Goal: Use online tool/utility: Utilize a website feature to perform a specific function

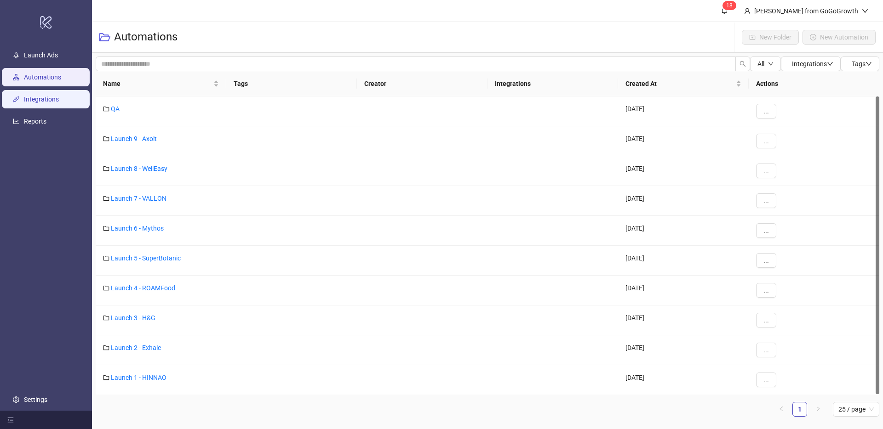
click at [35, 96] on link "Integrations" at bounding box center [41, 99] width 35 height 7
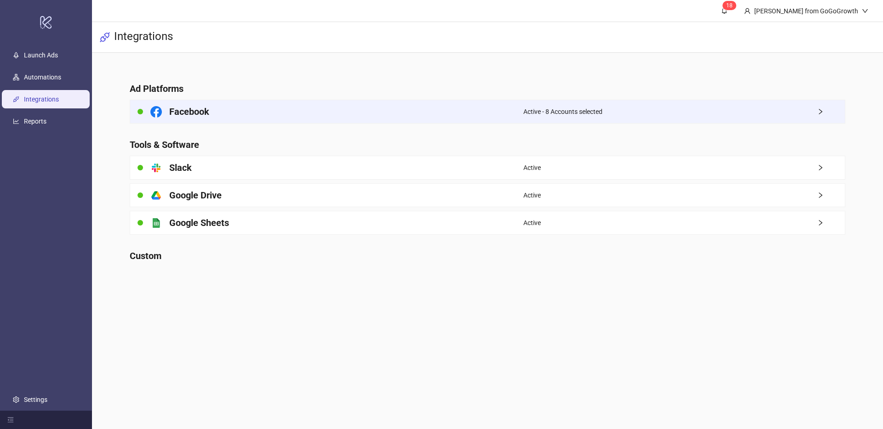
click at [484, 114] on div "Facebook" at bounding box center [326, 111] width 393 height 23
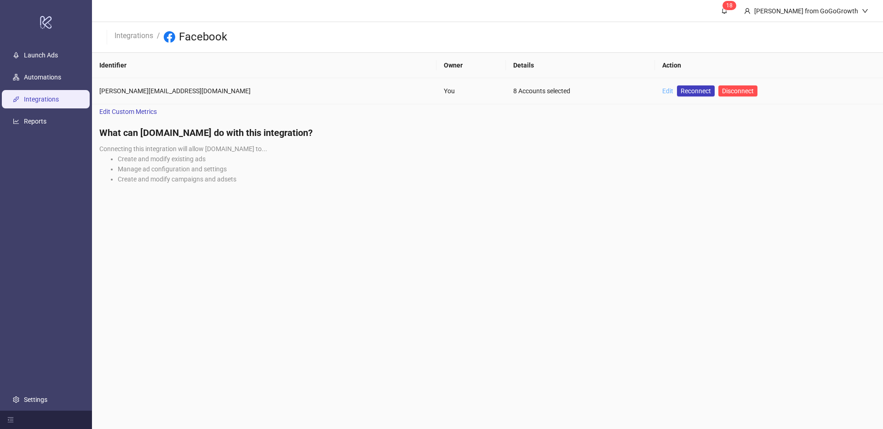
click at [662, 91] on link "Edit" at bounding box center [667, 90] width 11 height 7
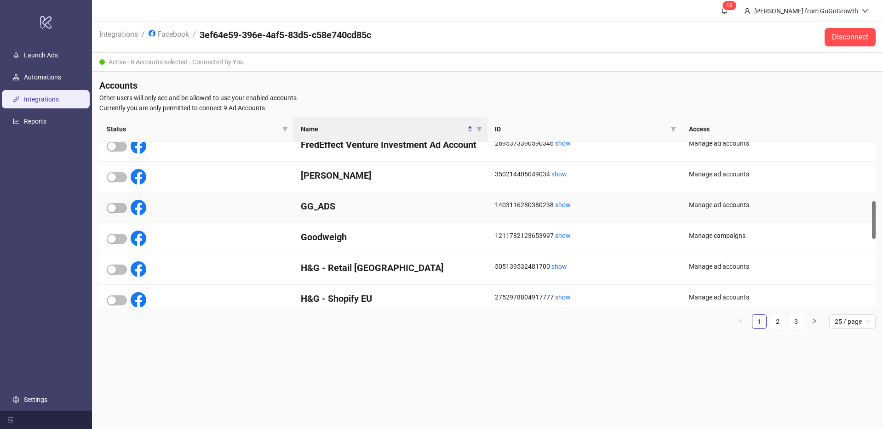
scroll to position [258, 0]
click at [113, 243] on div at bounding box center [127, 238] width 40 height 16
click at [117, 240] on span "button" at bounding box center [117, 238] width 20 height 10
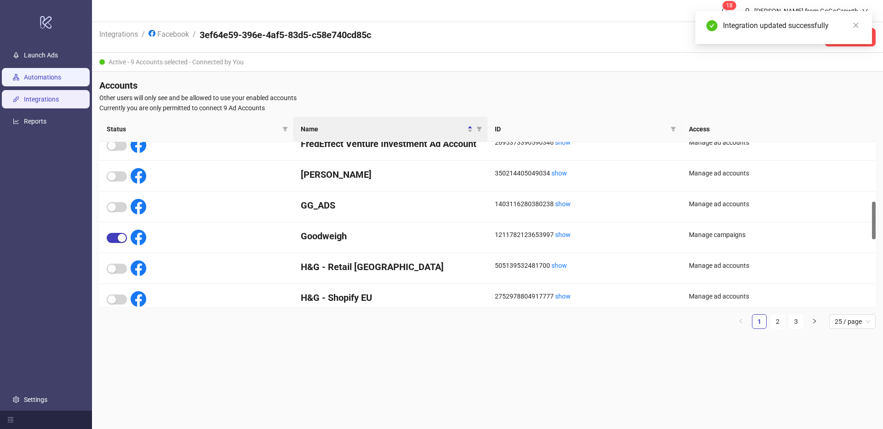
click at [61, 79] on link "Automations" at bounding box center [42, 77] width 37 height 7
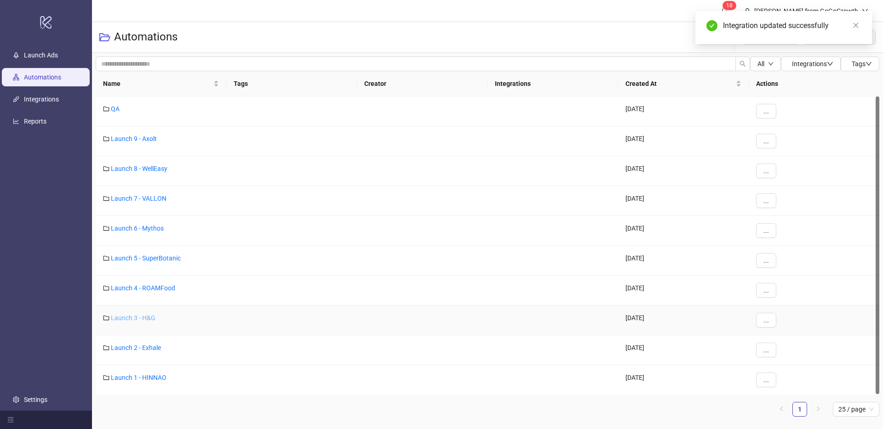
click at [146, 319] on link "Launch 3 - H&G" at bounding box center [133, 317] width 45 height 7
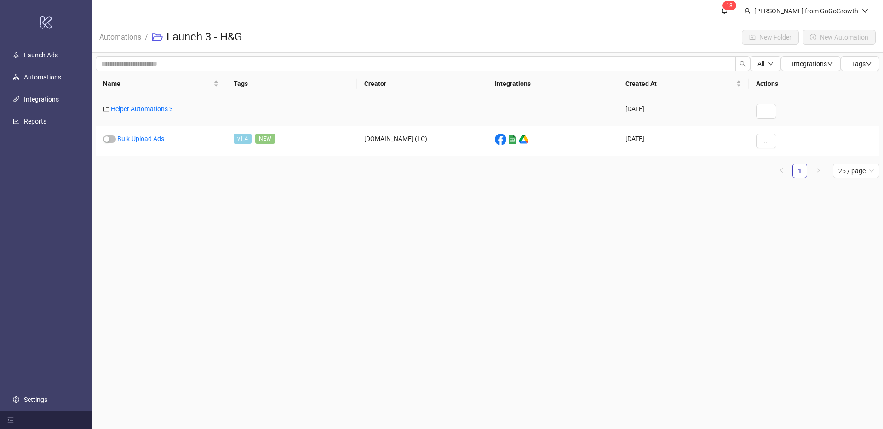
click at [154, 114] on div "Helper Automations 3" at bounding box center [161, 112] width 131 height 30
click at [148, 110] on link "Helper Automations 3" at bounding box center [142, 108] width 62 height 7
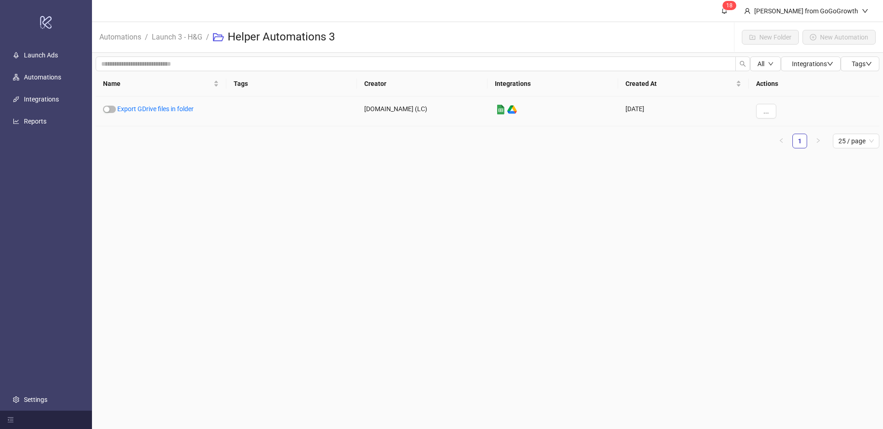
click at [148, 110] on link "Export GDrive files in folder" at bounding box center [155, 108] width 76 height 7
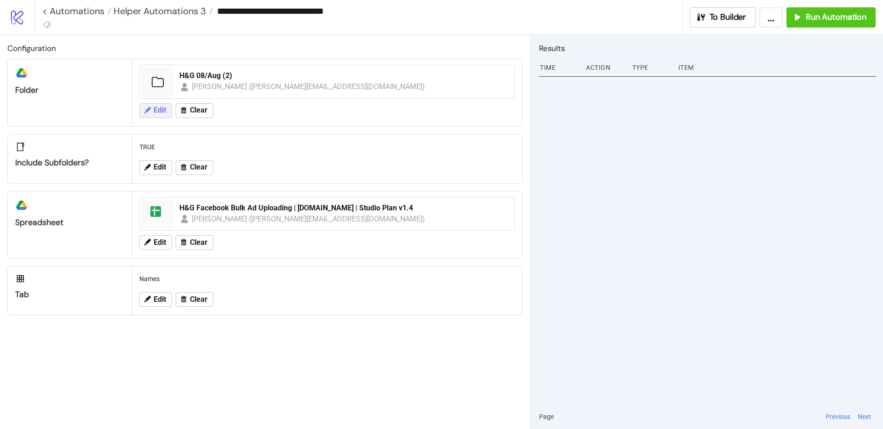
click at [162, 116] on button "Edit" at bounding box center [155, 110] width 33 height 15
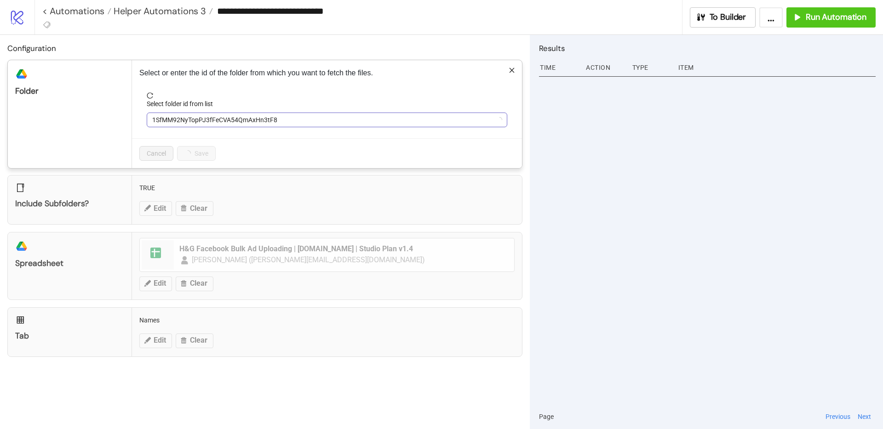
click at [164, 117] on span "1SfMM92NyTopPJ3fFeCVA54QmAxHn3tF8" at bounding box center [326, 120] width 349 height 14
click at [164, 117] on span "H&G 08/Aug (2)" at bounding box center [326, 120] width 349 height 14
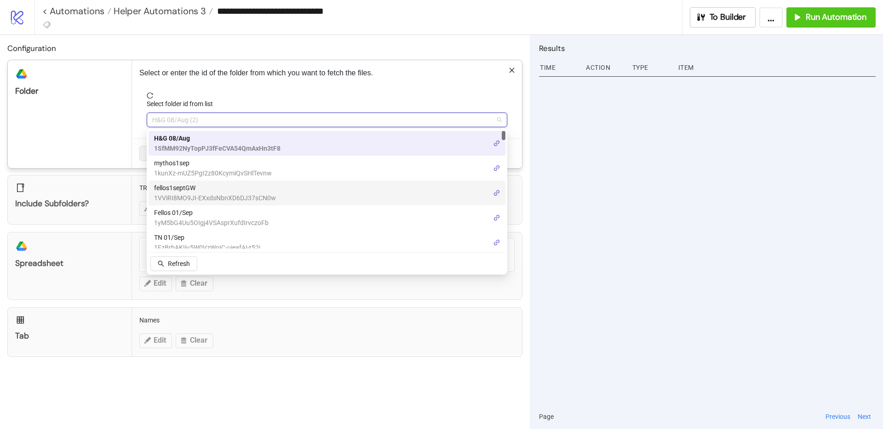
click at [207, 191] on span "fellos1septGW" at bounding box center [215, 188] width 122 height 10
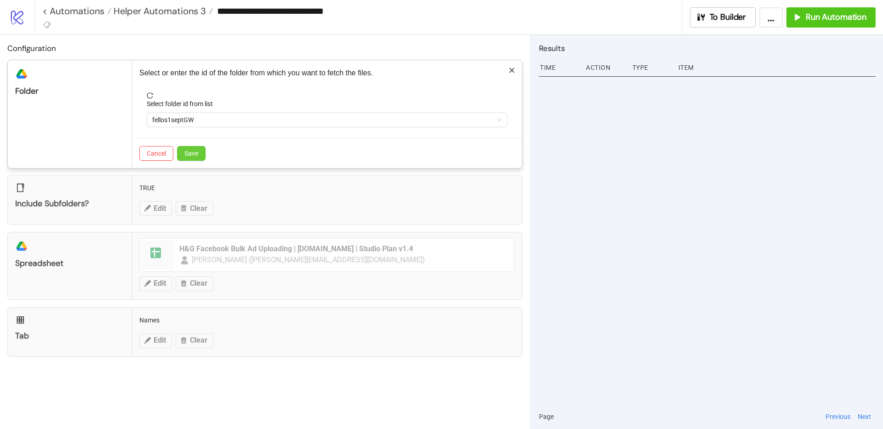
click at [195, 154] on span "Save" at bounding box center [191, 153] width 14 height 7
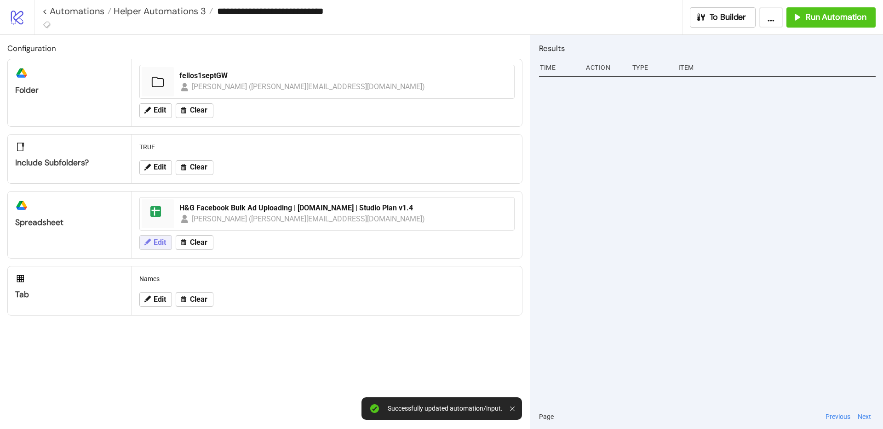
click at [151, 244] on button "Edit" at bounding box center [155, 242] width 33 height 15
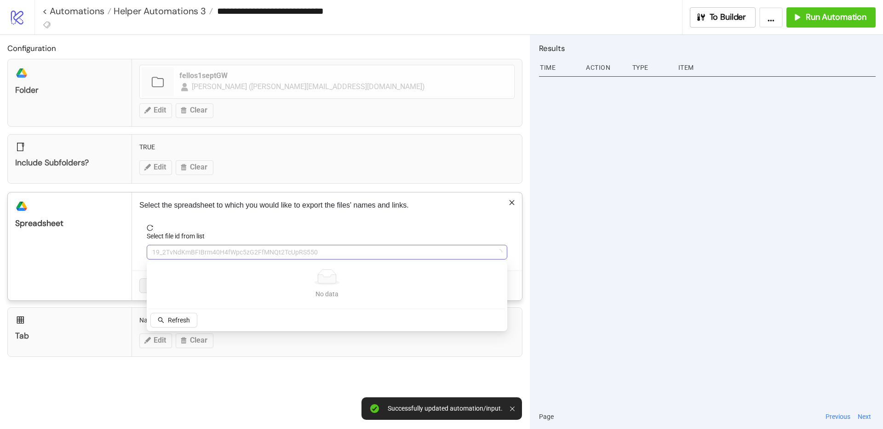
click at [230, 255] on span "19_2TvNdKmBFIBrm40H4fWpc5zG2FfMNQt2TcUpRS550" at bounding box center [326, 252] width 349 height 14
type input "****"
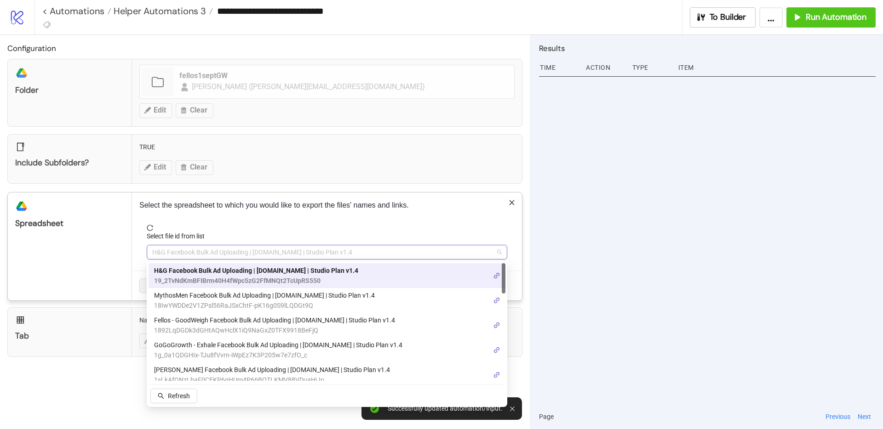
click at [231, 255] on span "H&G Facebook Bulk Ad Uploading | [DOMAIN_NAME] | Studio Plan v1.4" at bounding box center [326, 252] width 349 height 14
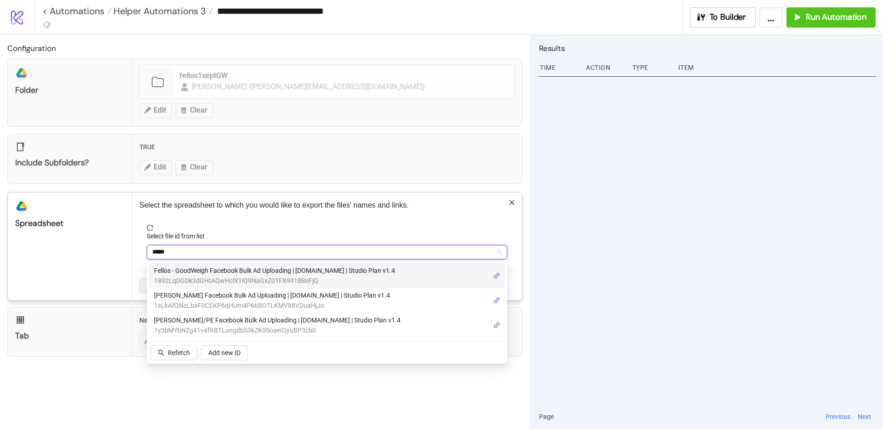
type input "******"
click at [238, 271] on span "Fellos - GoodWeigh Facebook Bulk Ad Uploading | [DOMAIN_NAME] | Studio Plan v1.4" at bounding box center [274, 271] width 241 height 10
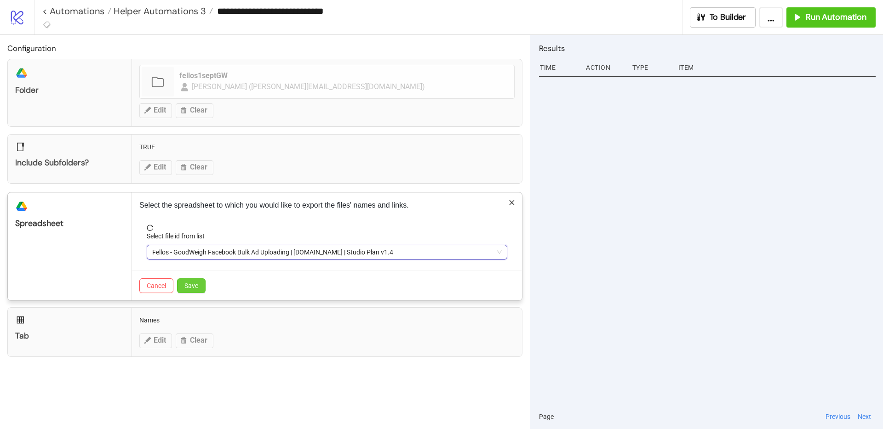
click at [196, 284] on span "Save" at bounding box center [191, 285] width 14 height 7
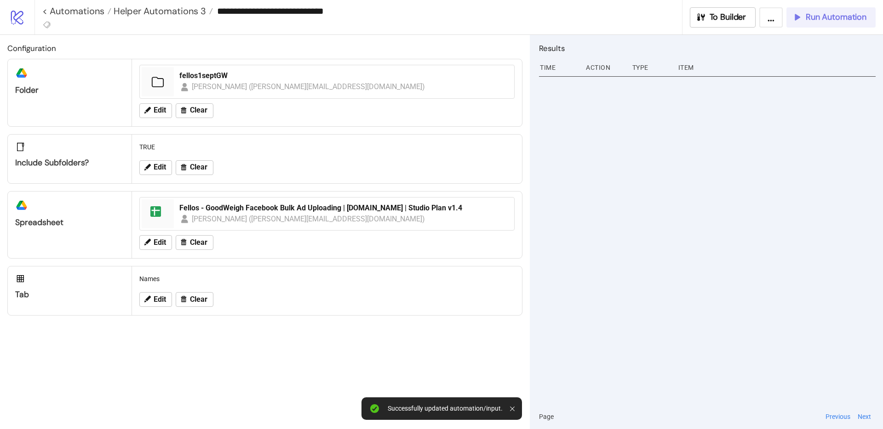
click at [834, 17] on span "Run Automation" at bounding box center [835, 17] width 61 height 11
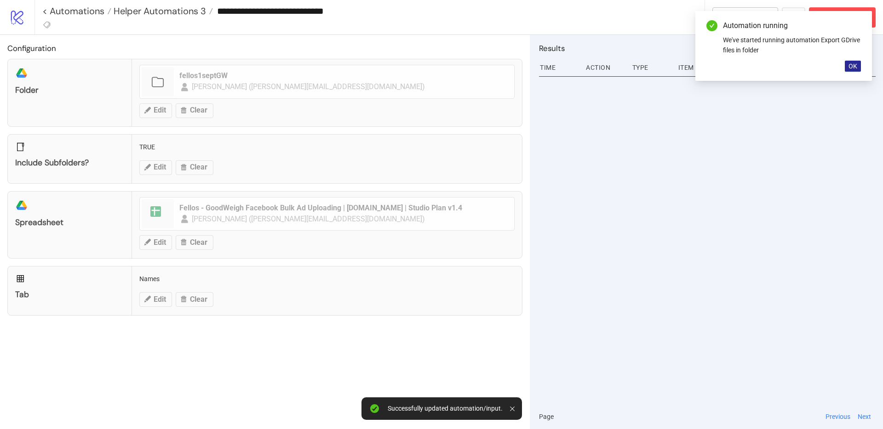
click at [853, 63] on span "OK" at bounding box center [852, 66] width 9 height 7
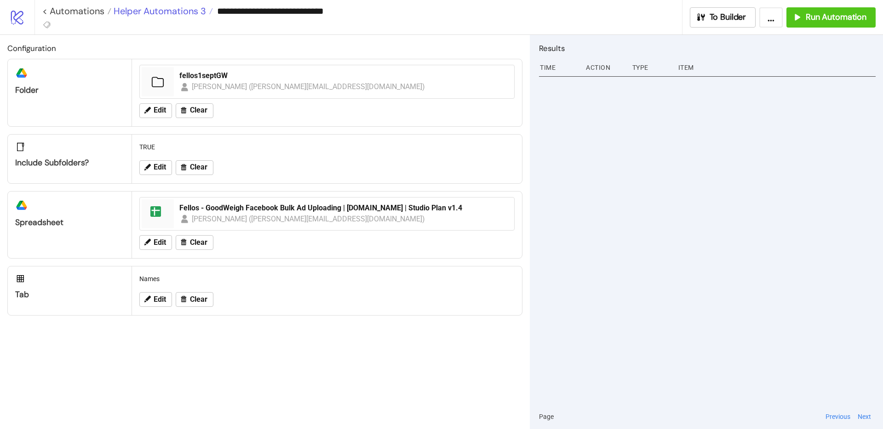
click at [192, 14] on span "Helper Automations 3" at bounding box center [158, 11] width 95 height 12
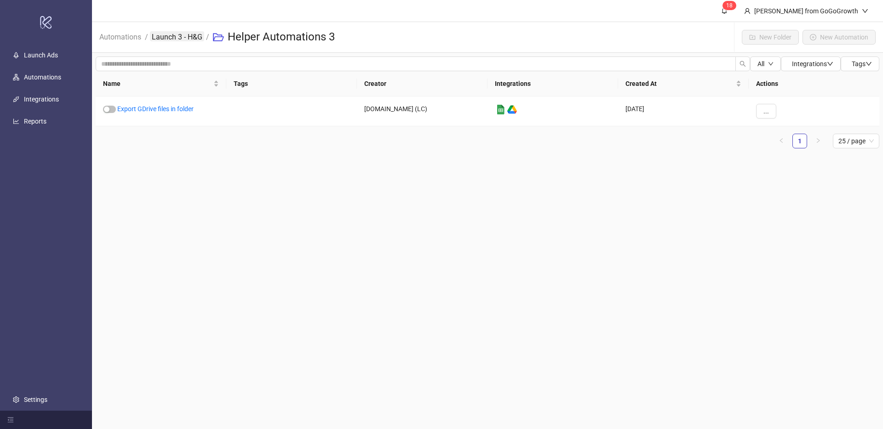
click at [186, 38] on link "Launch 3 - H&G" at bounding box center [177, 36] width 54 height 10
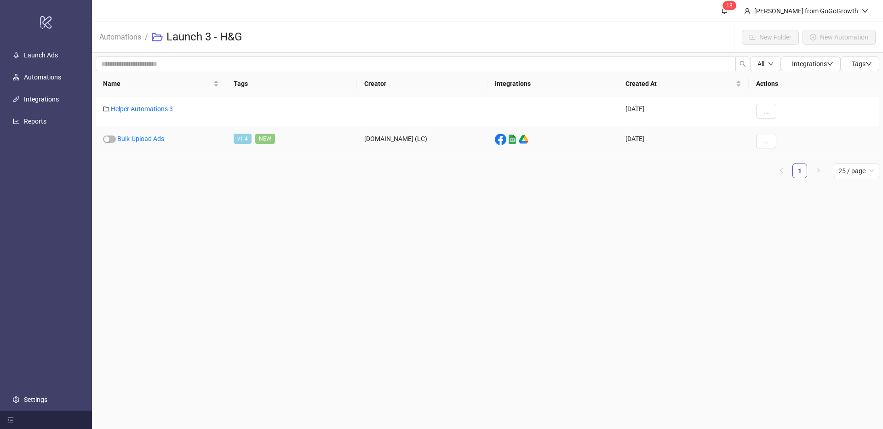
click at [145, 142] on div "Bulk-Upload Ads" at bounding box center [161, 141] width 131 height 30
click at [146, 141] on link "Bulk-Upload Ads" at bounding box center [140, 138] width 47 height 7
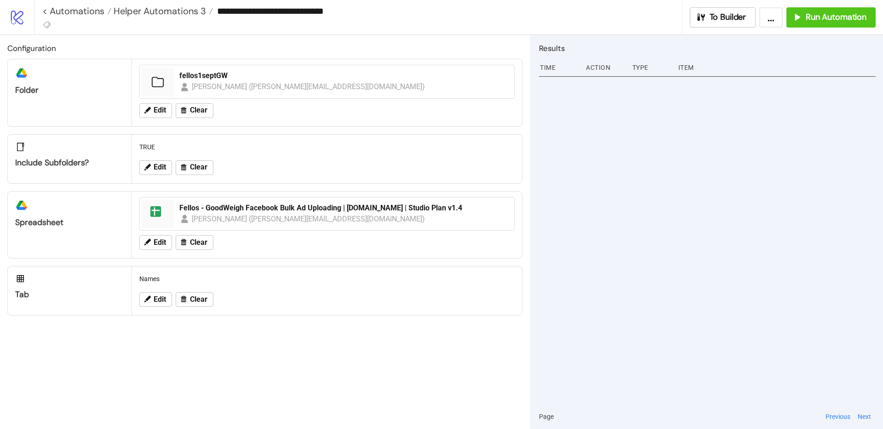
type input "**********"
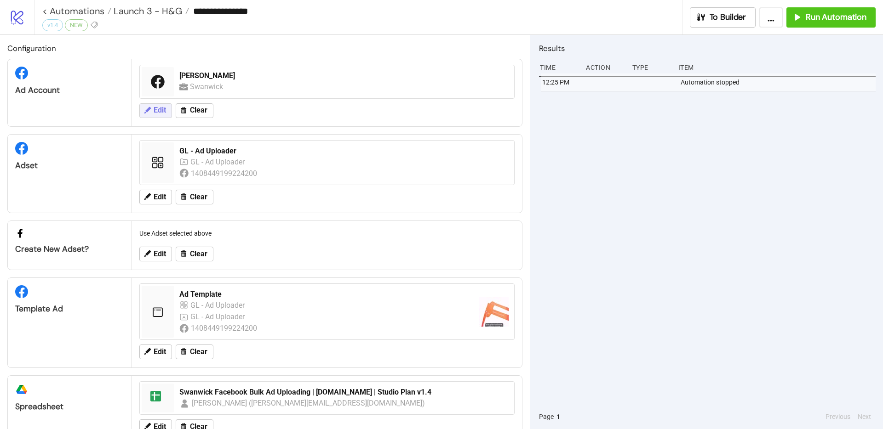
click at [162, 109] on span "Edit" at bounding box center [160, 110] width 12 height 8
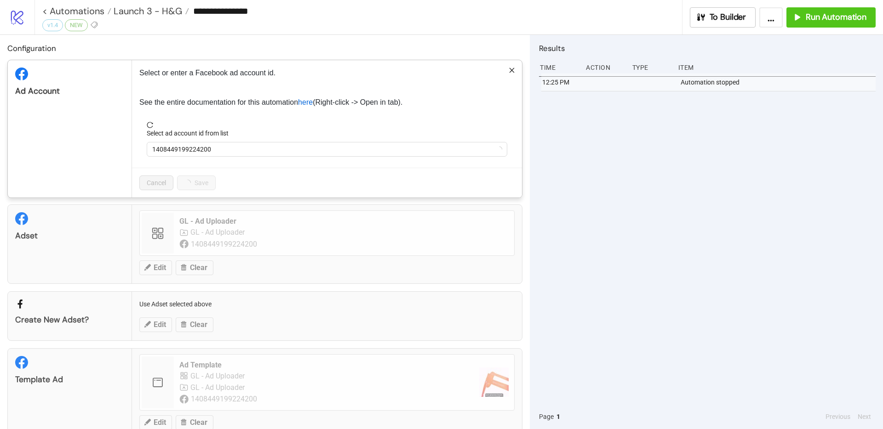
click at [214, 140] on div "Select ad account id from list" at bounding box center [327, 135] width 360 height 14
click at [213, 146] on span "1408449199224200" at bounding box center [326, 149] width 349 height 14
click at [213, 147] on span "[PERSON_NAME]" at bounding box center [326, 149] width 349 height 14
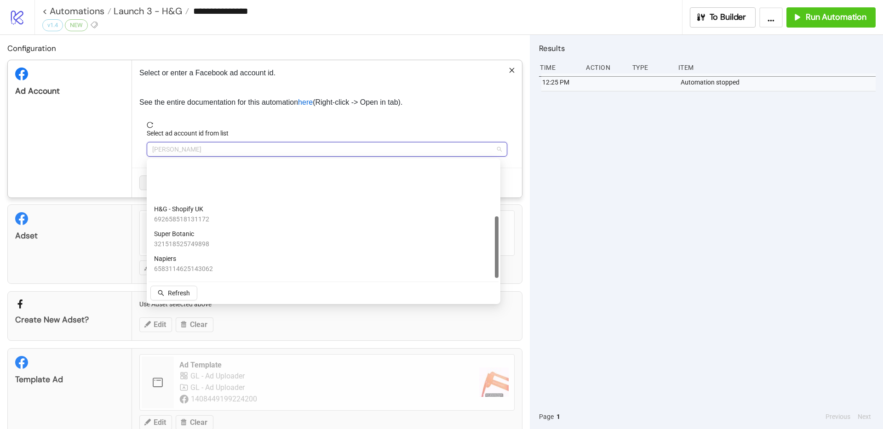
scroll to position [106, 0]
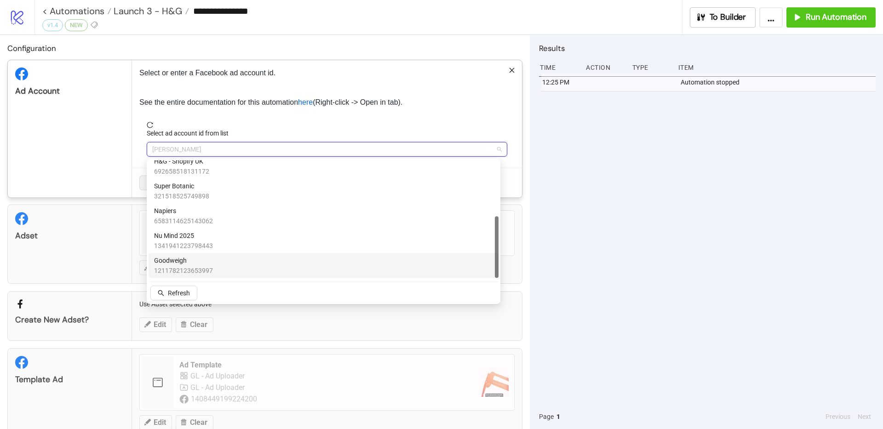
click at [189, 256] on span "Goodweigh" at bounding box center [183, 261] width 59 height 10
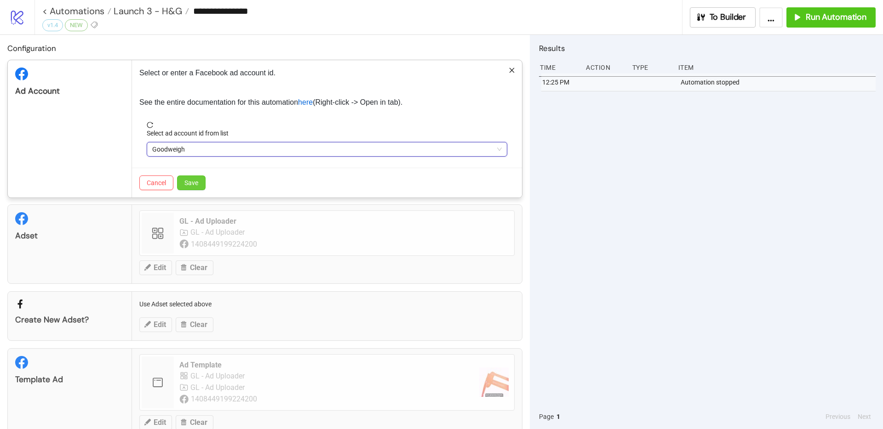
click at [195, 187] on span "Save" at bounding box center [191, 182] width 14 height 7
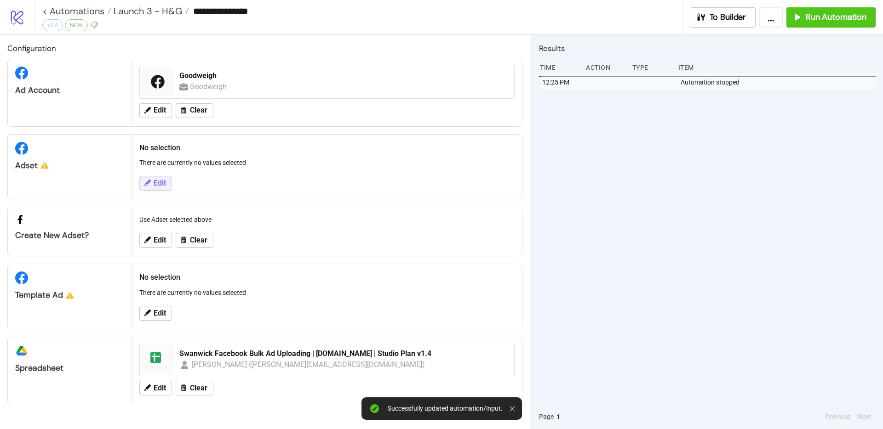
click at [154, 183] on span "Edit" at bounding box center [160, 183] width 12 height 8
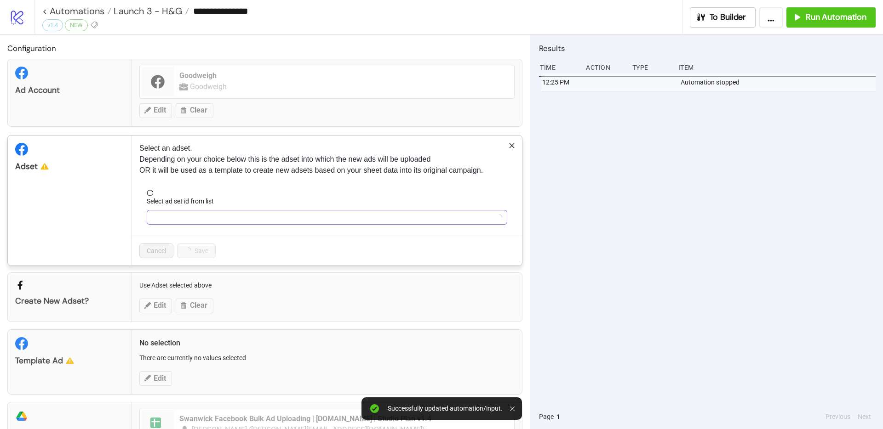
click at [181, 219] on input "Select ad set id from list" at bounding box center [322, 218] width 341 height 14
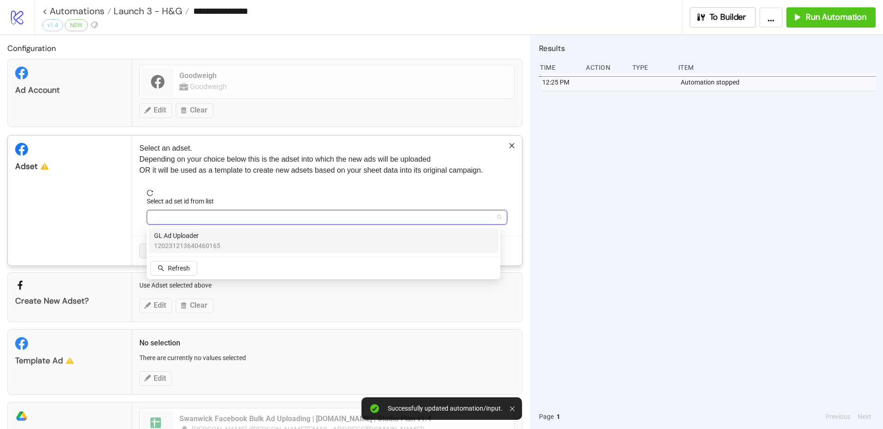
click at [186, 233] on span "GL Ad Uploader" at bounding box center [187, 236] width 66 height 10
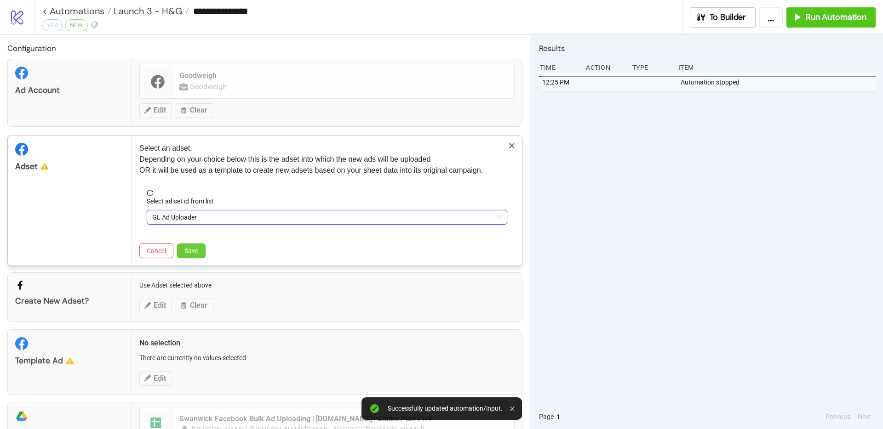
click at [194, 252] on span "Save" at bounding box center [191, 250] width 14 height 7
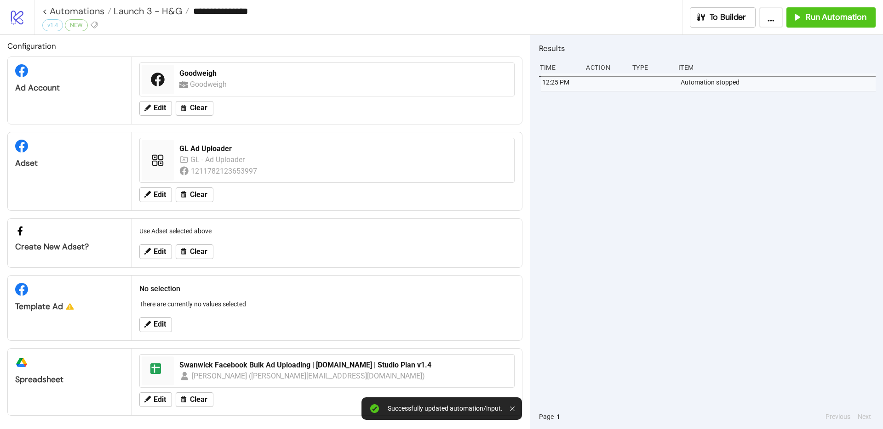
scroll to position [4, 0]
click at [156, 327] on span "Edit" at bounding box center [160, 323] width 12 height 8
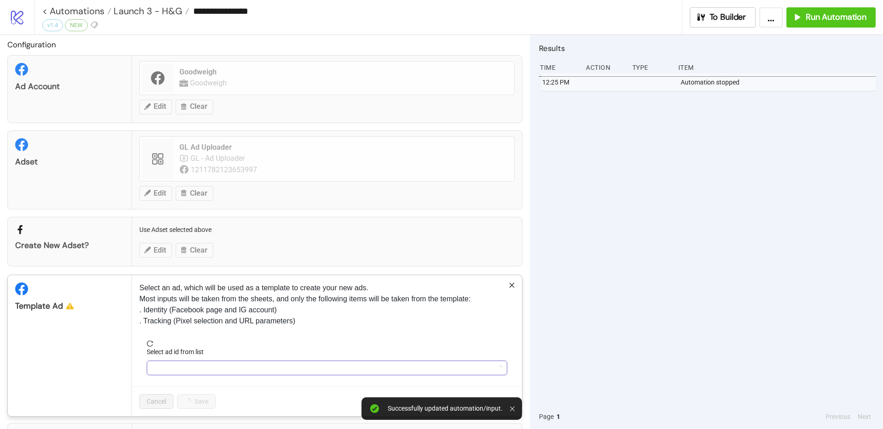
click at [177, 366] on input "Select ad id from list" at bounding box center [322, 368] width 341 height 14
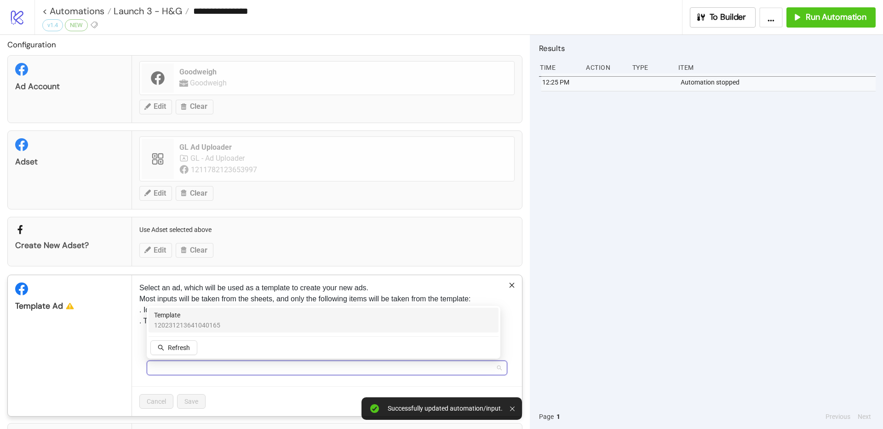
click at [194, 324] on span "120231213641040165" at bounding box center [187, 325] width 66 height 10
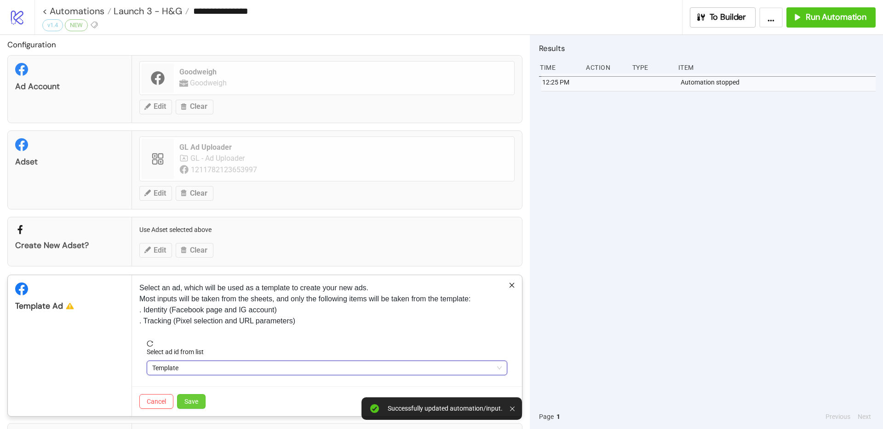
click at [181, 409] on button "Save" at bounding box center [191, 401] width 28 height 15
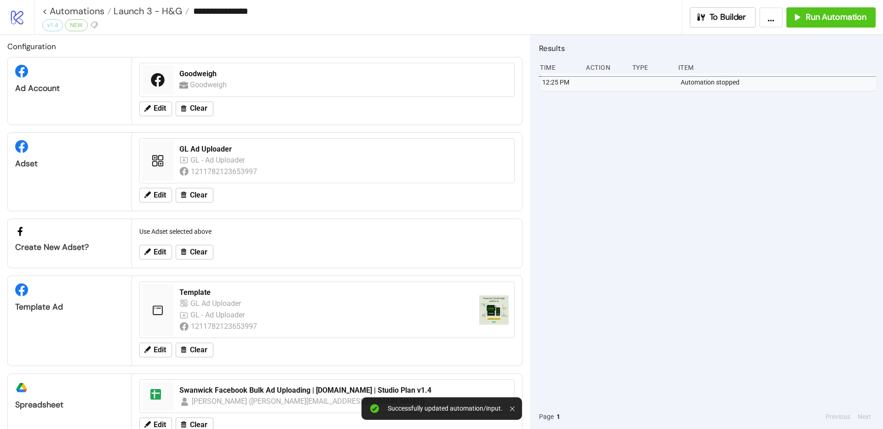
scroll to position [28, 0]
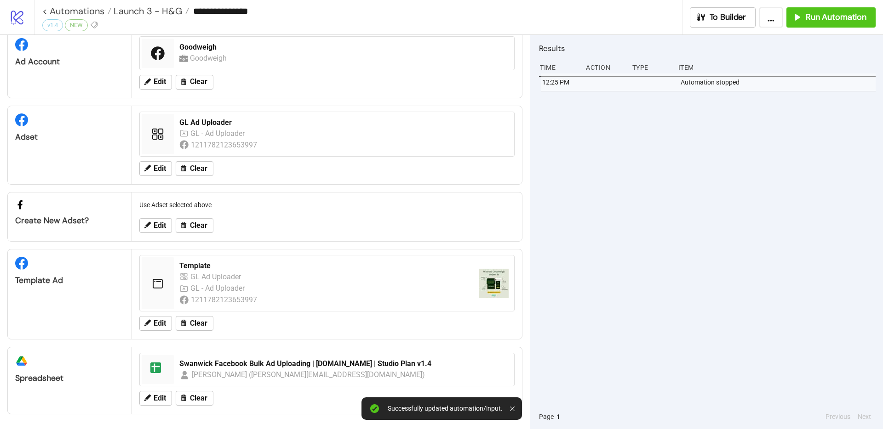
click at [157, 390] on div "Edit Clear" at bounding box center [327, 399] width 382 height 24
click at [156, 394] on span "Edit" at bounding box center [160, 398] width 12 height 8
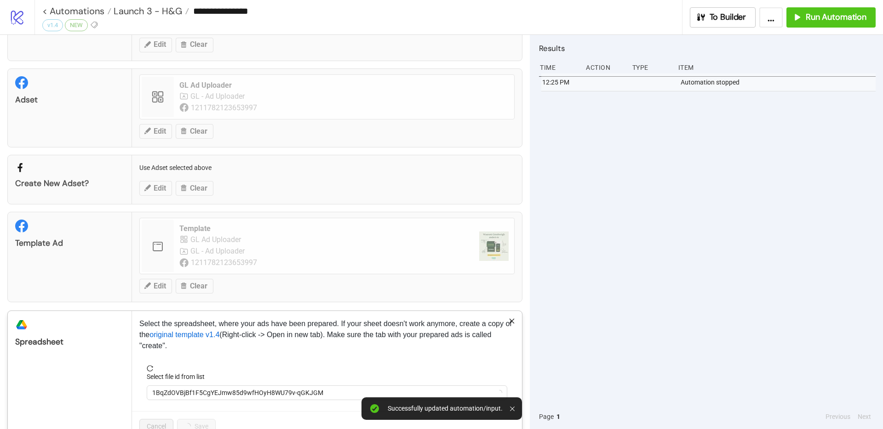
scroll to position [92, 0]
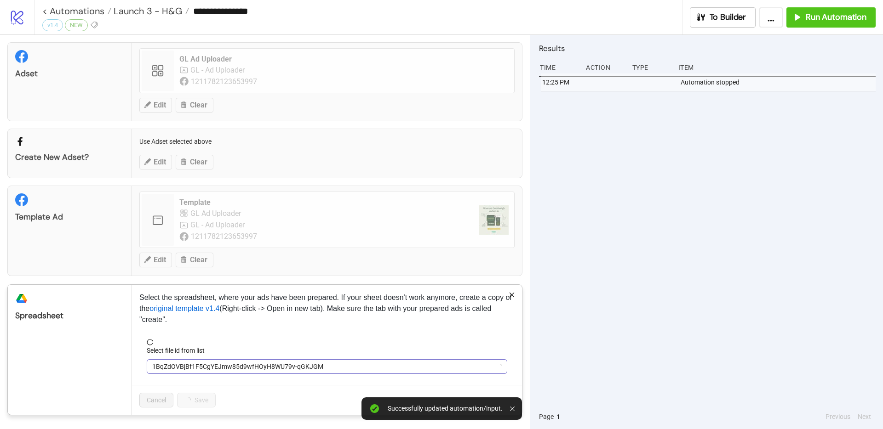
click at [195, 369] on span "1BqZdOVBjBf1F5CgYEJmw85d9wfHOyH8WU79v-qGKJGM" at bounding box center [326, 367] width 349 height 14
click at [195, 369] on span "Swanwick Facebook Bulk Ad Uploading | [DOMAIN_NAME] | Studio Plan v1.4" at bounding box center [326, 367] width 349 height 14
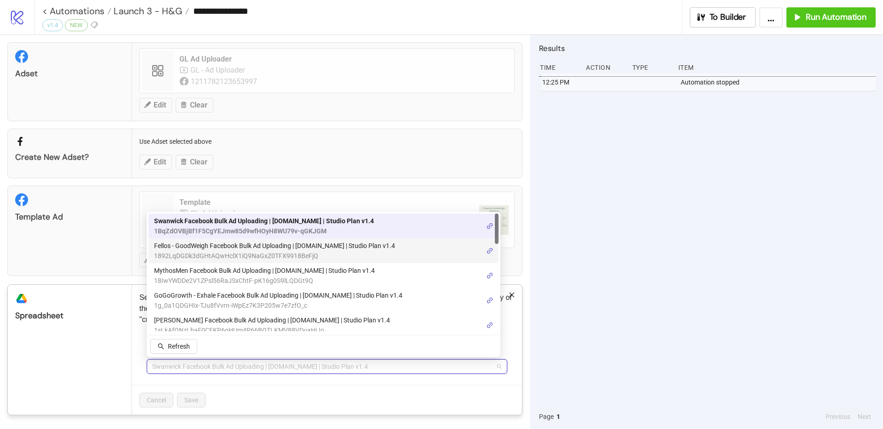
click at [222, 242] on span "Fellos - GoodWeigh Facebook Bulk Ad Uploading | [DOMAIN_NAME] | Studio Plan v1.4" at bounding box center [274, 246] width 241 height 10
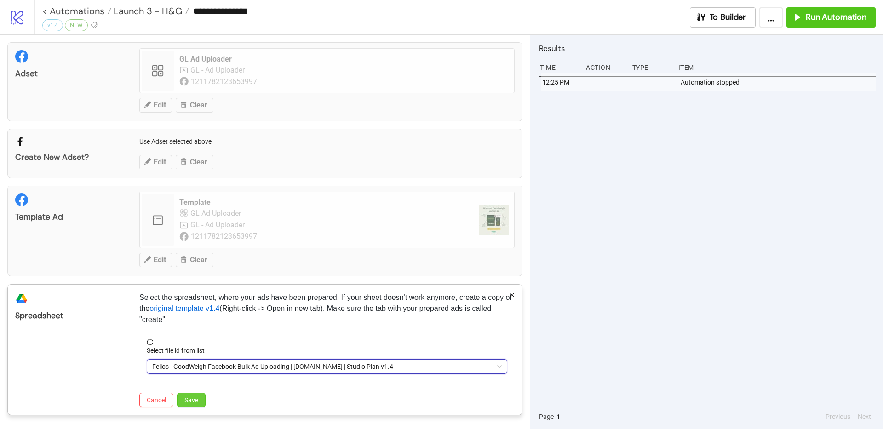
click at [188, 397] on span "Save" at bounding box center [191, 400] width 14 height 7
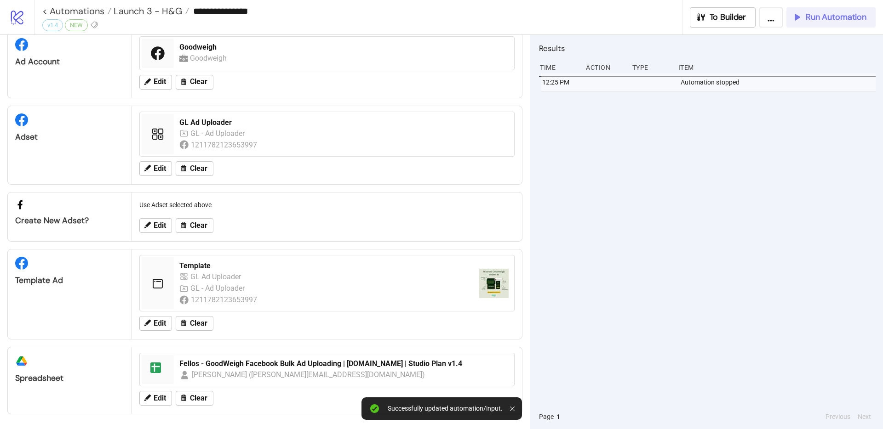
click at [815, 23] on button "Run Automation" at bounding box center [830, 17] width 89 height 20
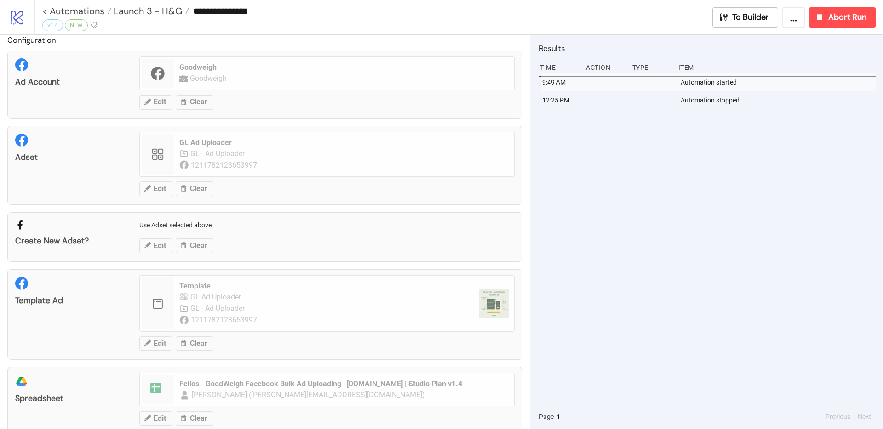
scroll to position [0, 0]
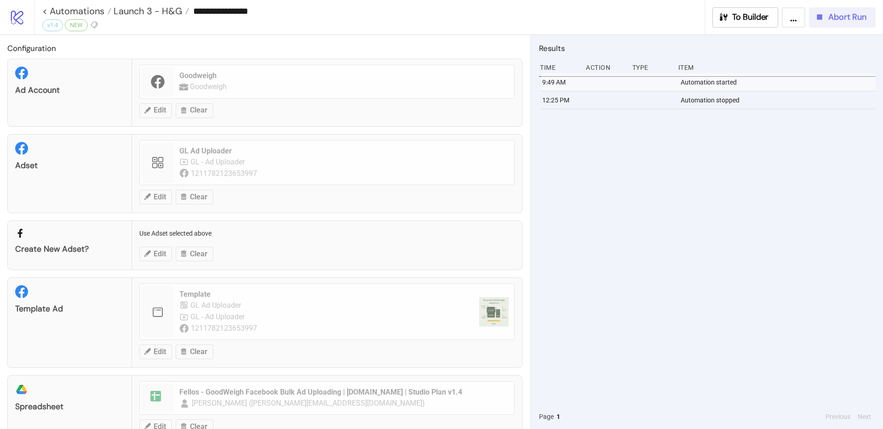
click at [833, 26] on button "Abort Run" at bounding box center [842, 17] width 67 height 20
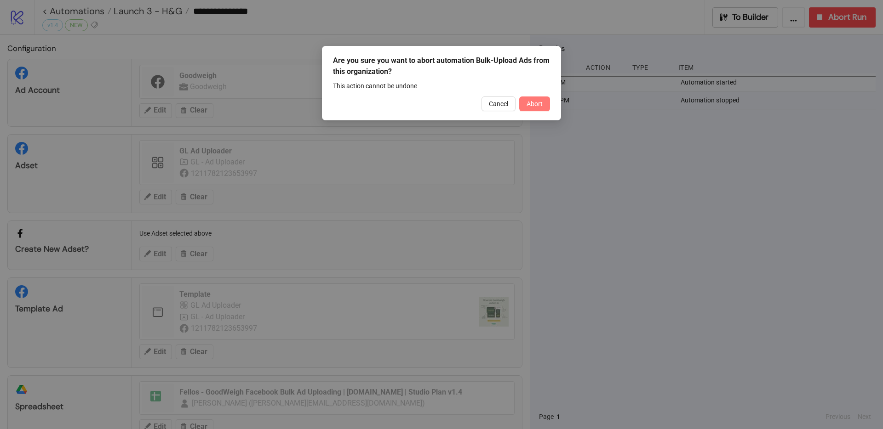
click at [544, 102] on button "Abort" at bounding box center [534, 104] width 31 height 15
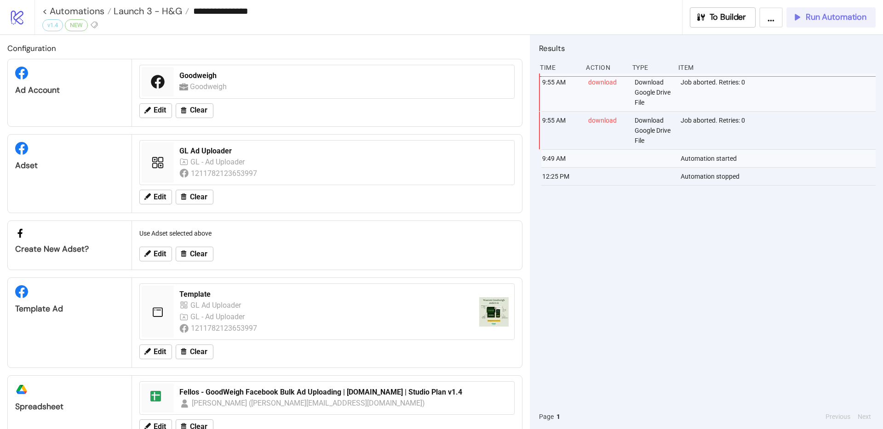
click at [832, 22] on span "Run Automation" at bounding box center [835, 17] width 61 height 11
